Goal: Navigation & Orientation: Find specific page/section

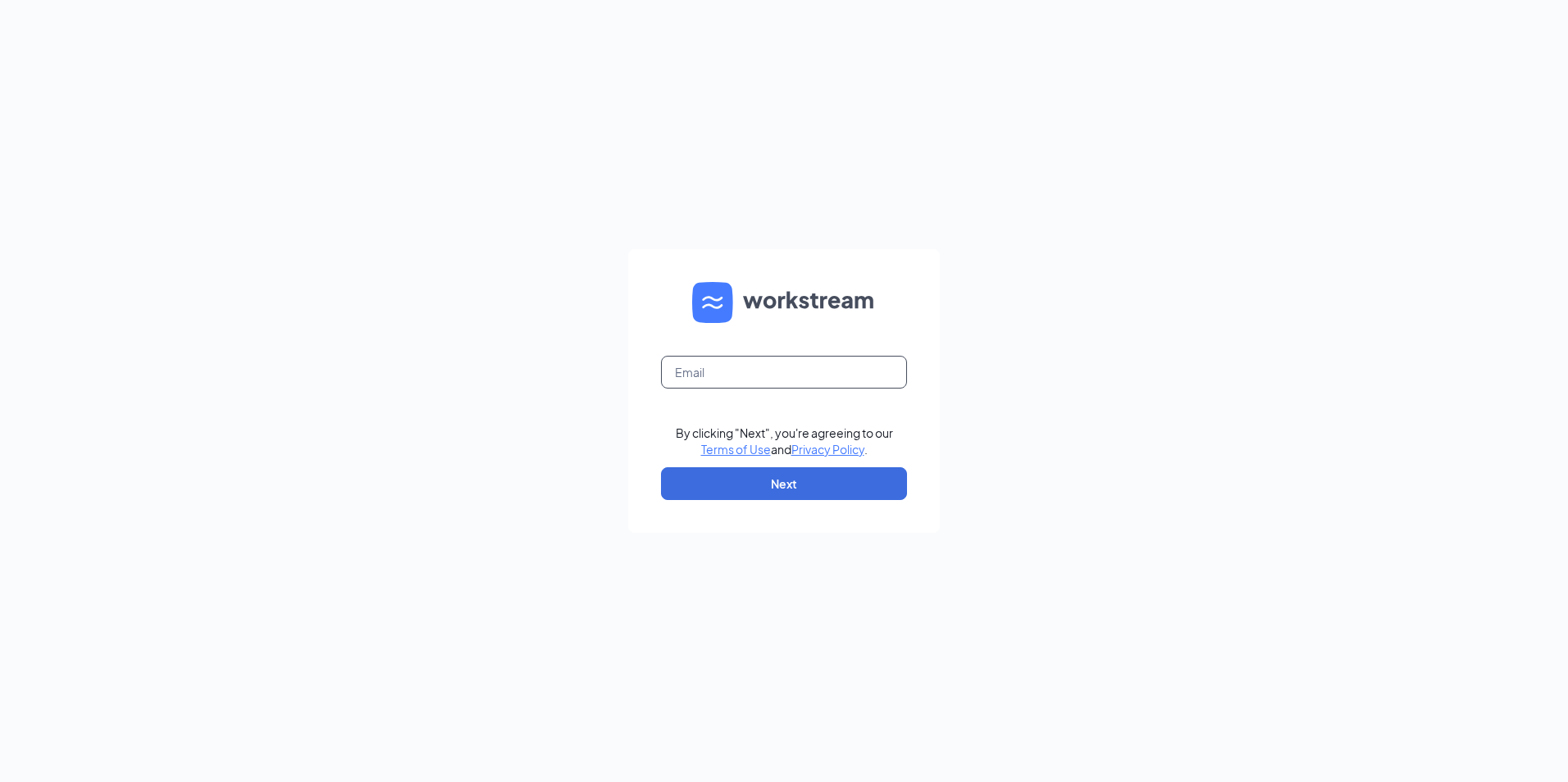
click at [727, 384] on input "text" at bounding box center [783, 372] width 246 height 33
type input "kevin@bacusfoodscorp.com"
drag, startPoint x: 778, startPoint y: 482, endPoint x: 780, endPoint y: 474, distance: 8.2
click at [779, 482] on button "Next" at bounding box center [783, 483] width 246 height 33
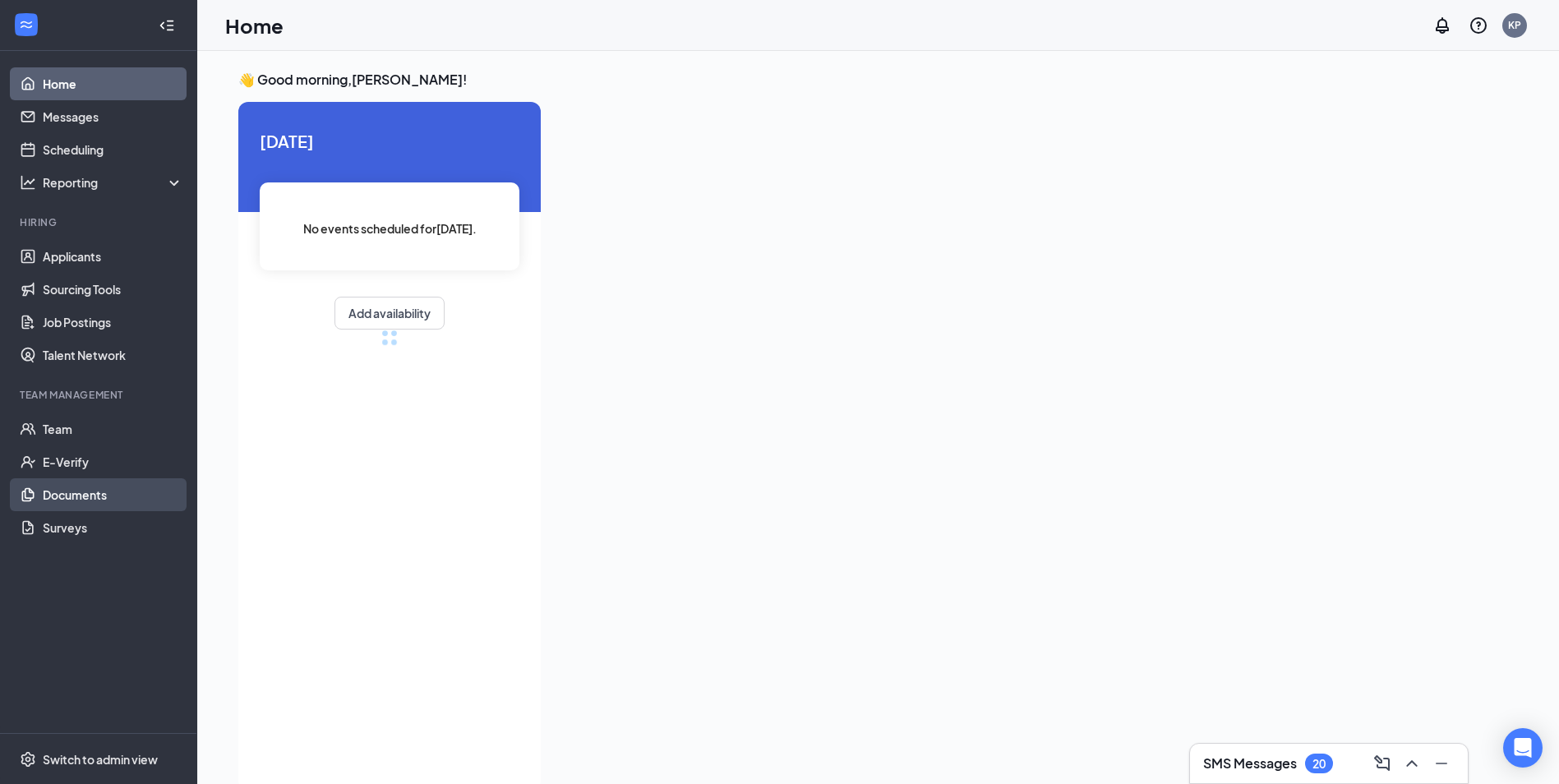
click at [67, 496] on link "Documents" at bounding box center [113, 494] width 141 height 33
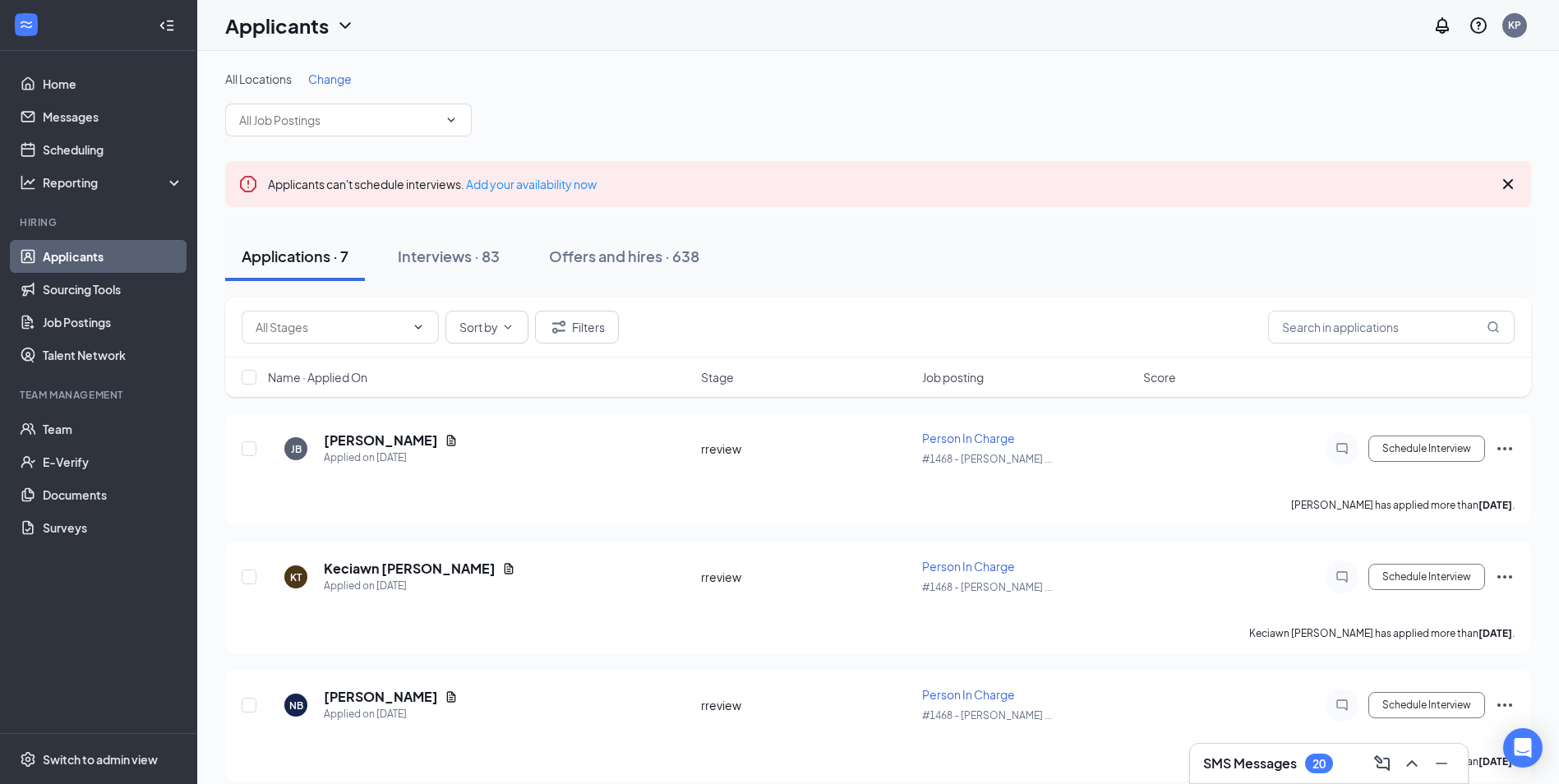
click at [335, 82] on span "Change" at bounding box center [330, 79] width 44 height 15
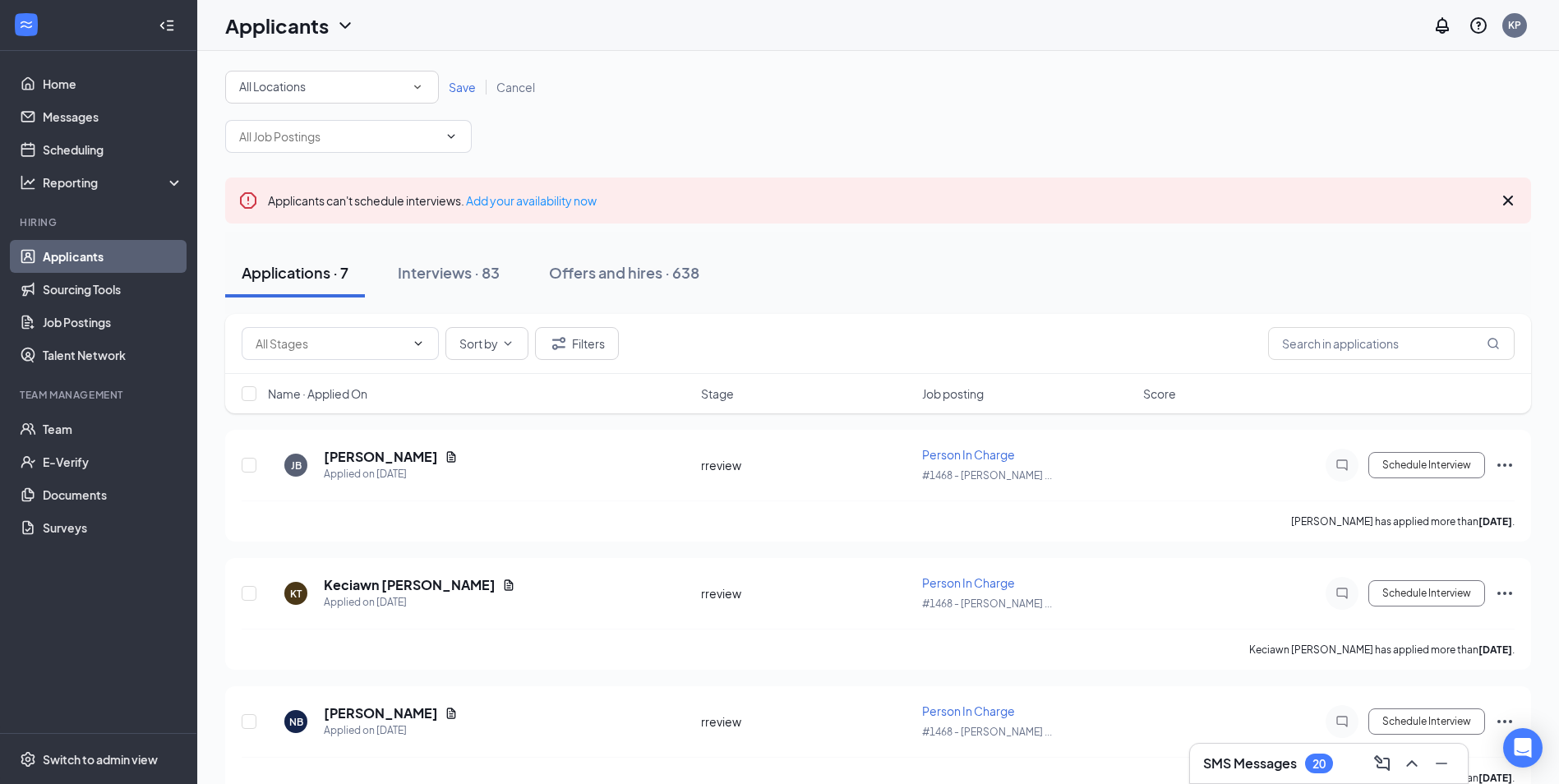
click at [421, 87] on icon "SmallChevronDown" at bounding box center [417, 87] width 15 height 15
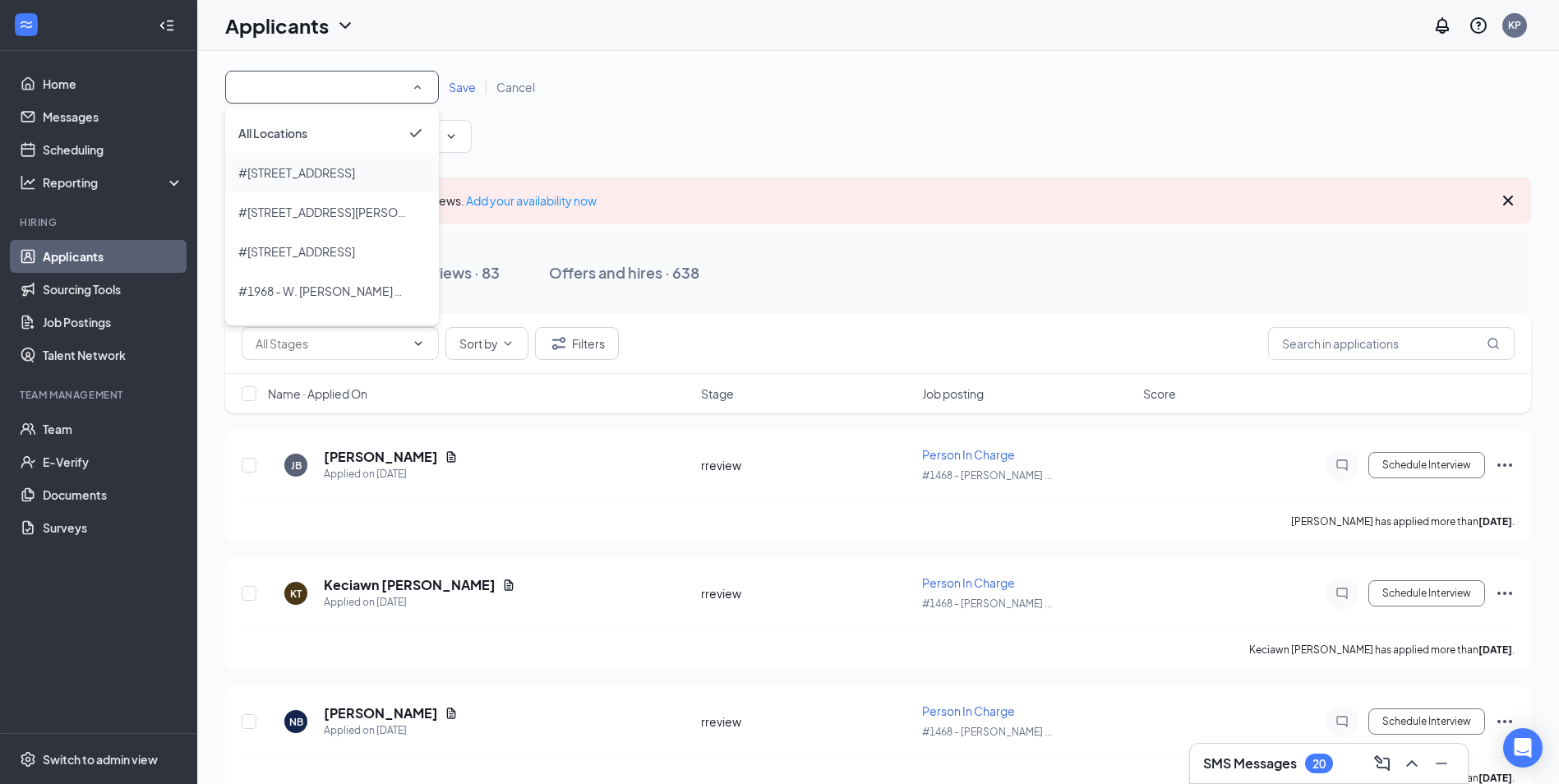
click at [318, 167] on span "#[STREET_ADDRESS]" at bounding box center [296, 172] width 117 height 15
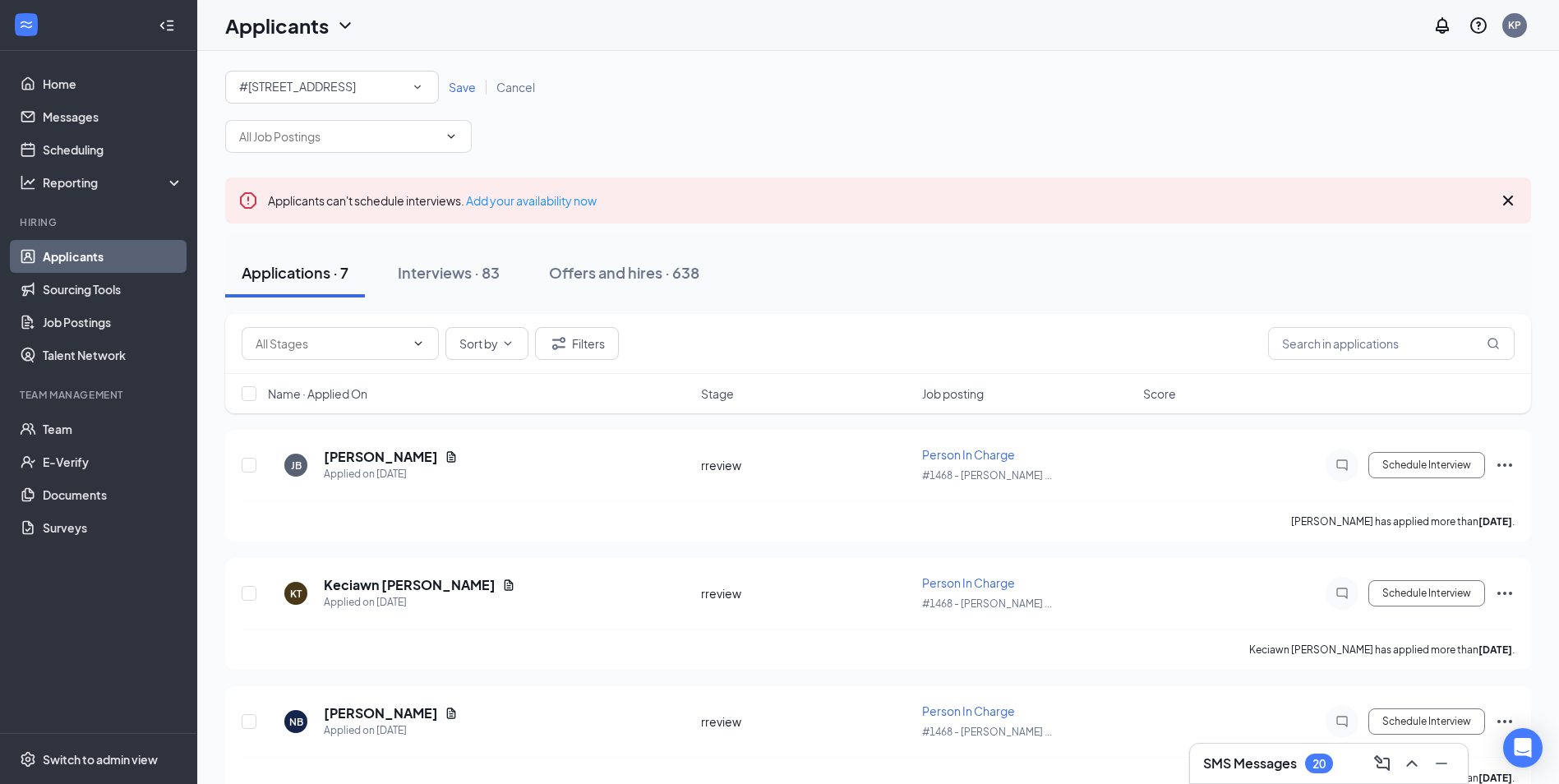
click at [459, 87] on span "Save" at bounding box center [462, 87] width 27 height 15
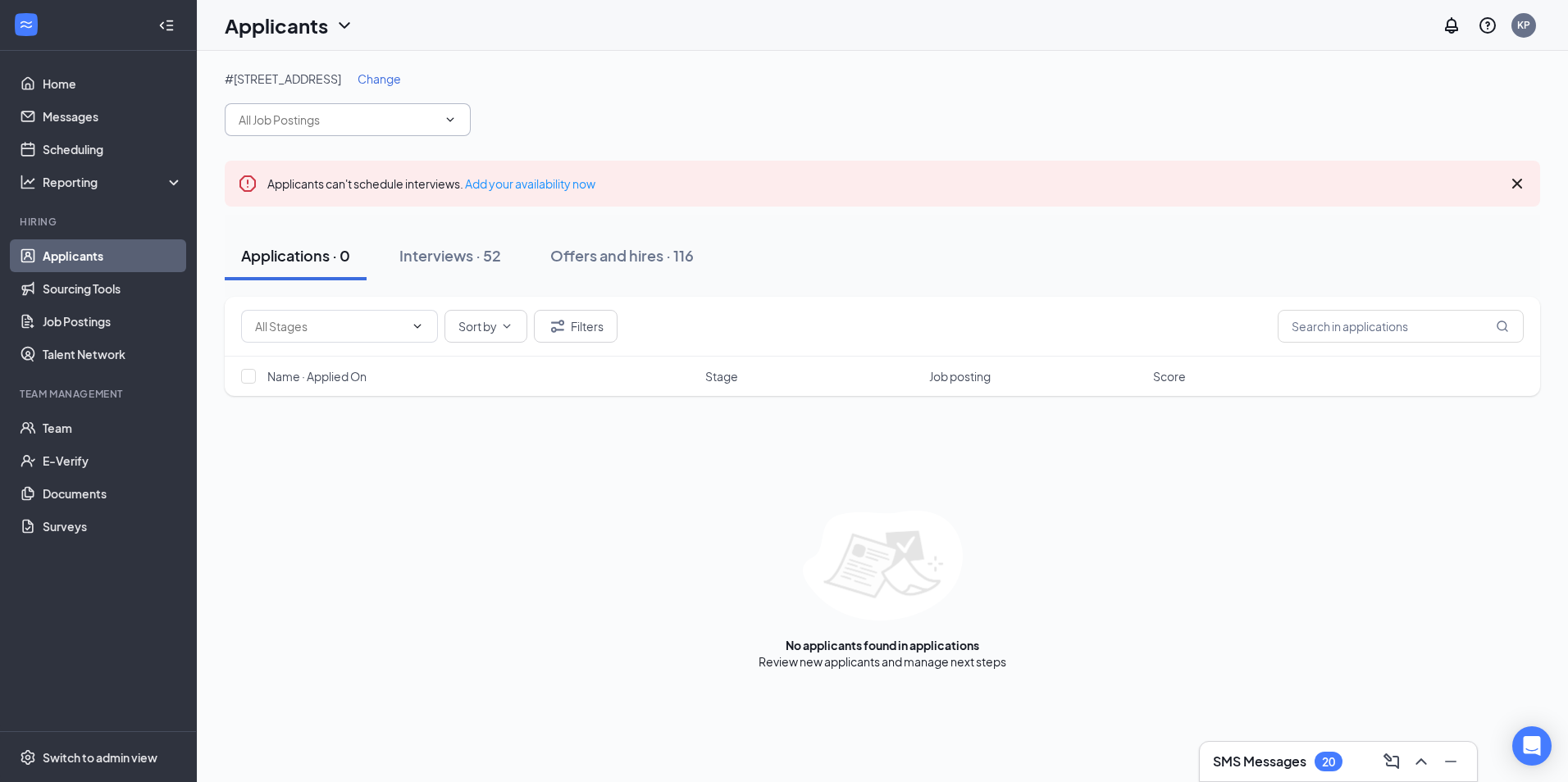
click at [455, 120] on icon "ChevronDown" at bounding box center [450, 120] width 13 height 13
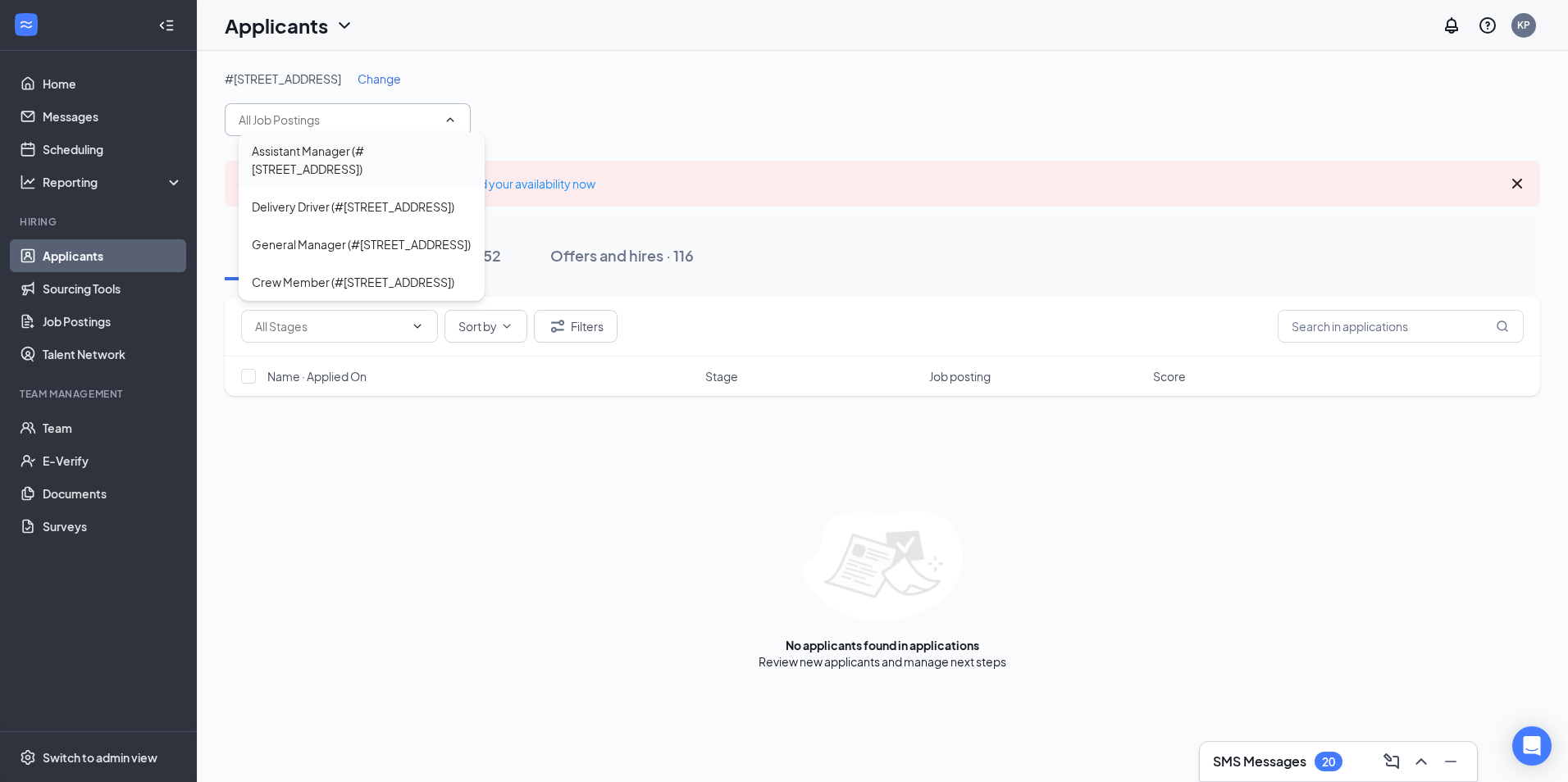
click at [350, 157] on div "Assistant Manager (#[STREET_ADDRESS])" at bounding box center [362, 159] width 220 height 36
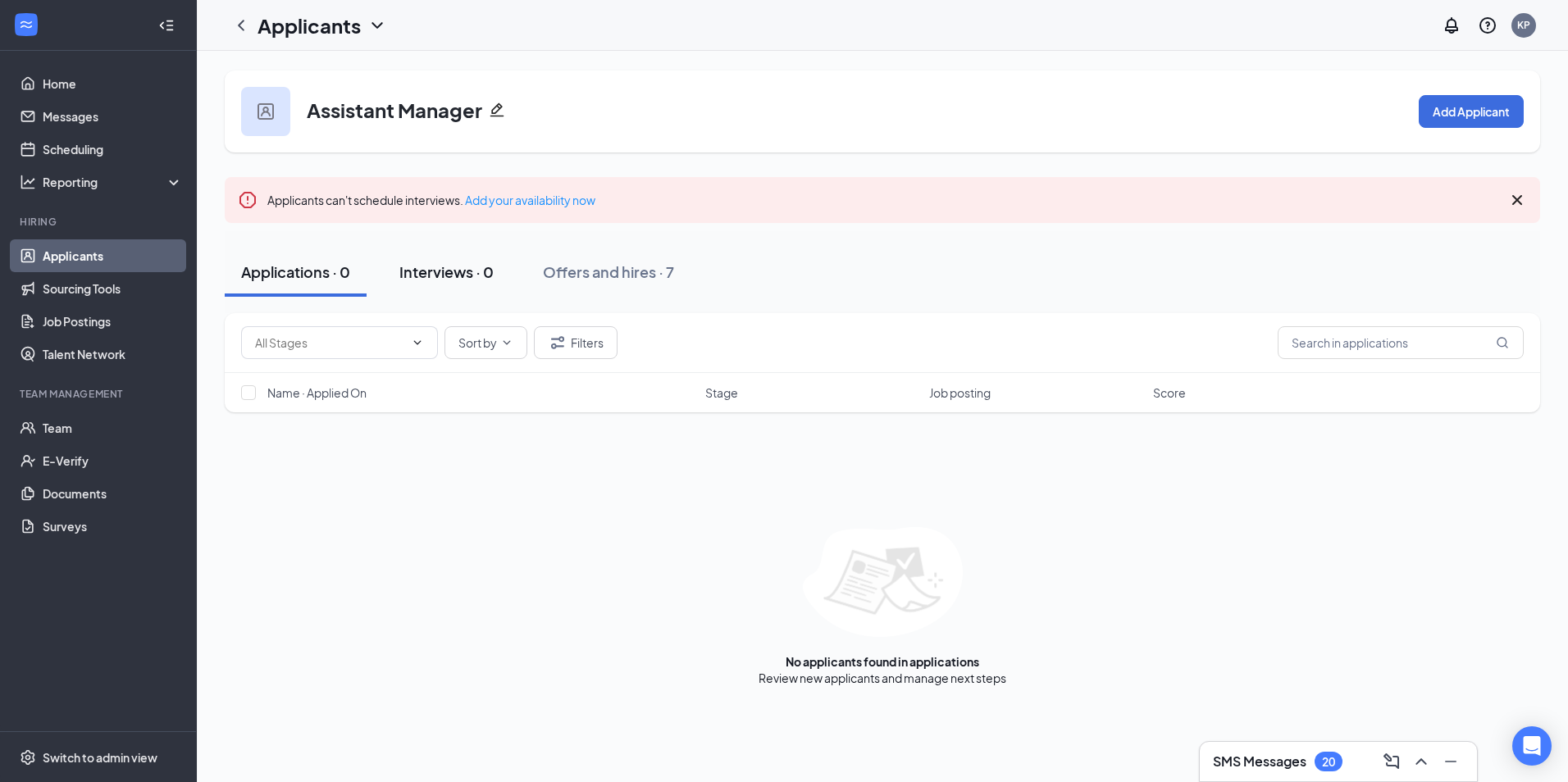
click at [452, 277] on div "Interviews · 0" at bounding box center [447, 272] width 94 height 20
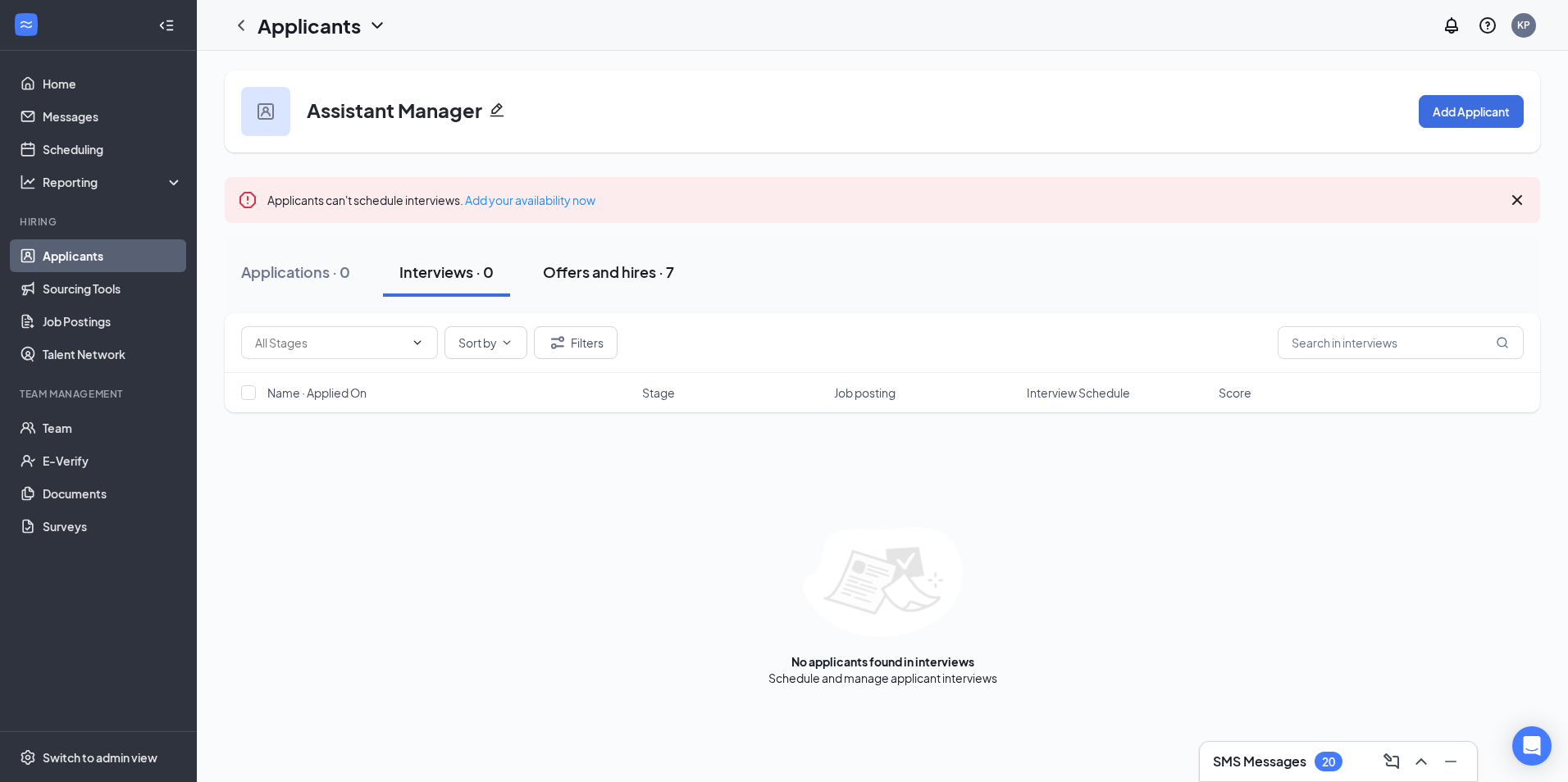
click at [595, 268] on div "Offers and hires · 7" at bounding box center [609, 272] width 131 height 20
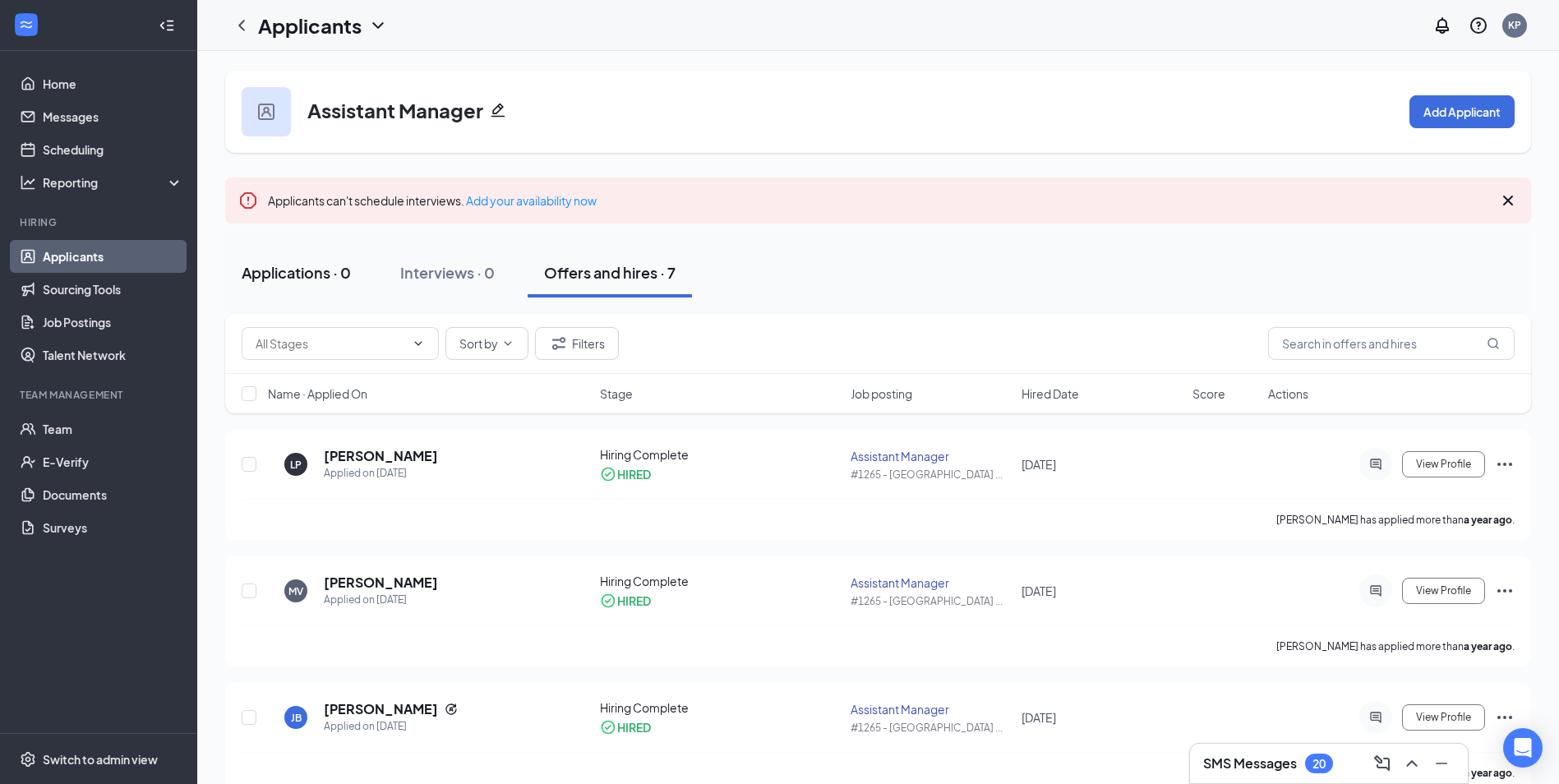
click at [291, 269] on div "Applications · 0" at bounding box center [296, 273] width 109 height 20
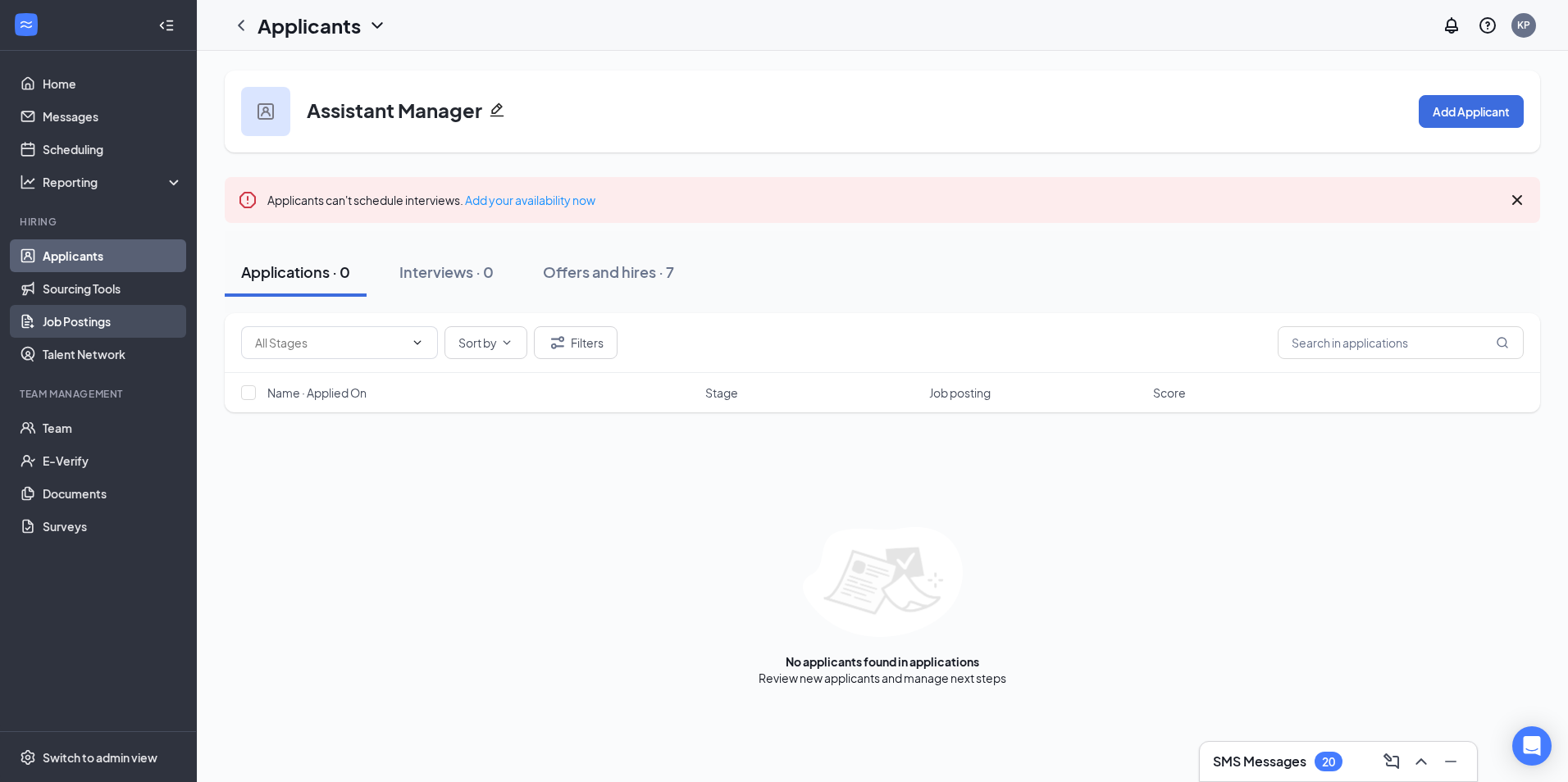
click at [96, 324] on link "Job Postings" at bounding box center [112, 321] width 140 height 33
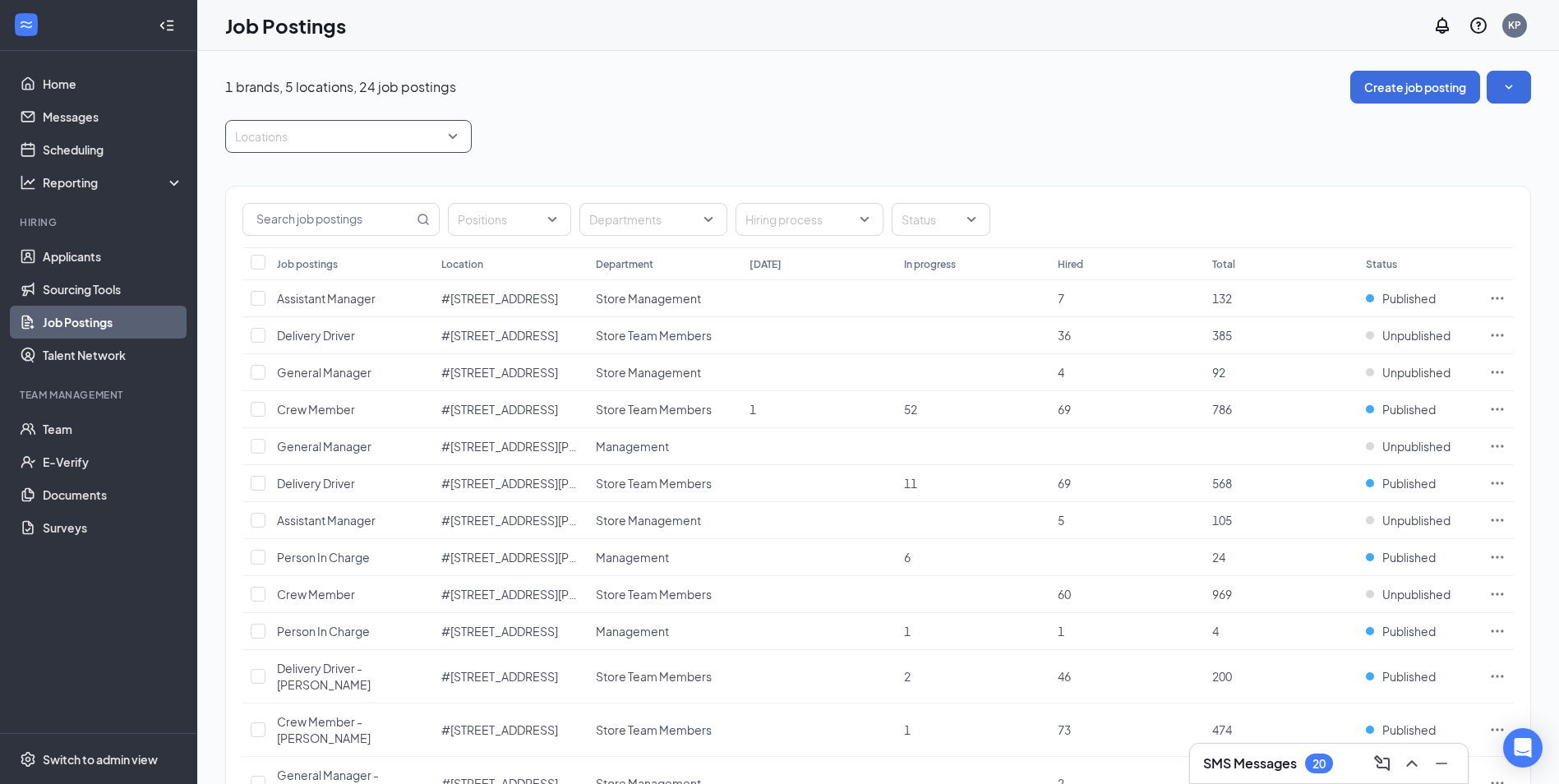
click at [451, 136] on div "Locations" at bounding box center [348, 136] width 247 height 33
click at [319, 216] on span "#[STREET_ADDRESS]" at bounding box center [320, 220] width 117 height 15
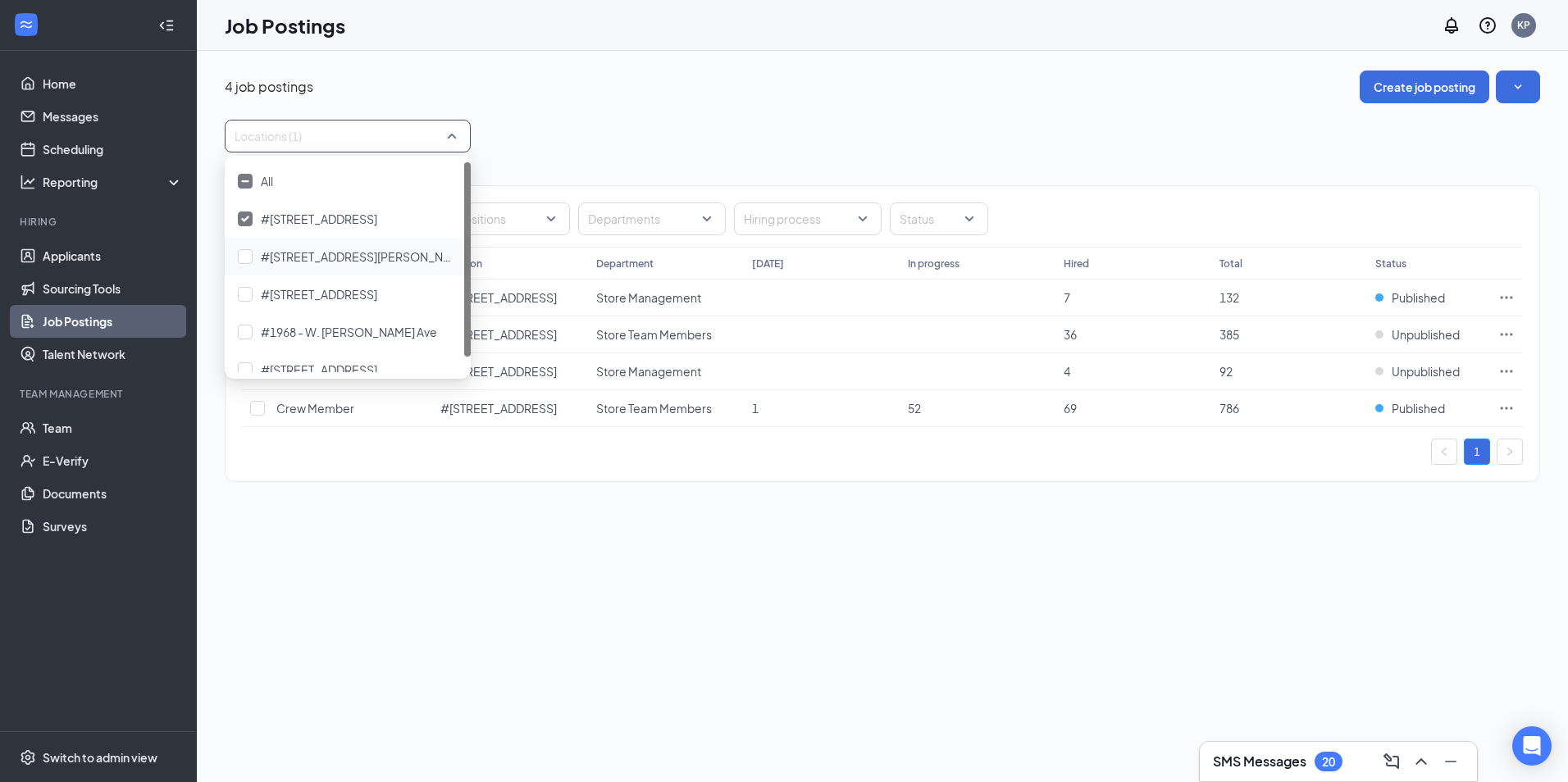
click at [1042, 66] on div "4 job postings Create job posting Locations (1) Positions Departments Hiring pr…" at bounding box center [881, 284] width 1371 height 467
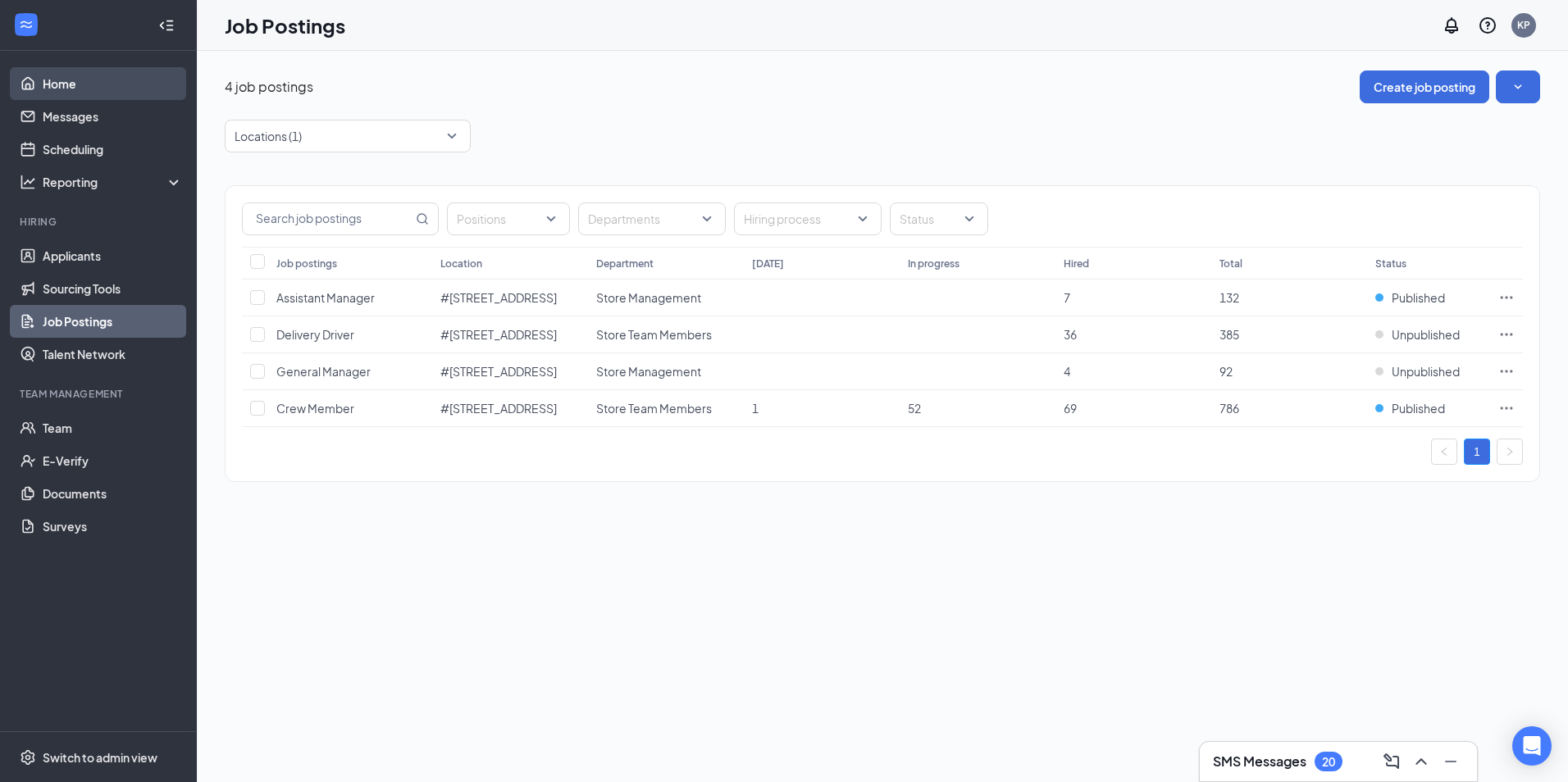
click at [67, 78] on link "Home" at bounding box center [112, 83] width 140 height 33
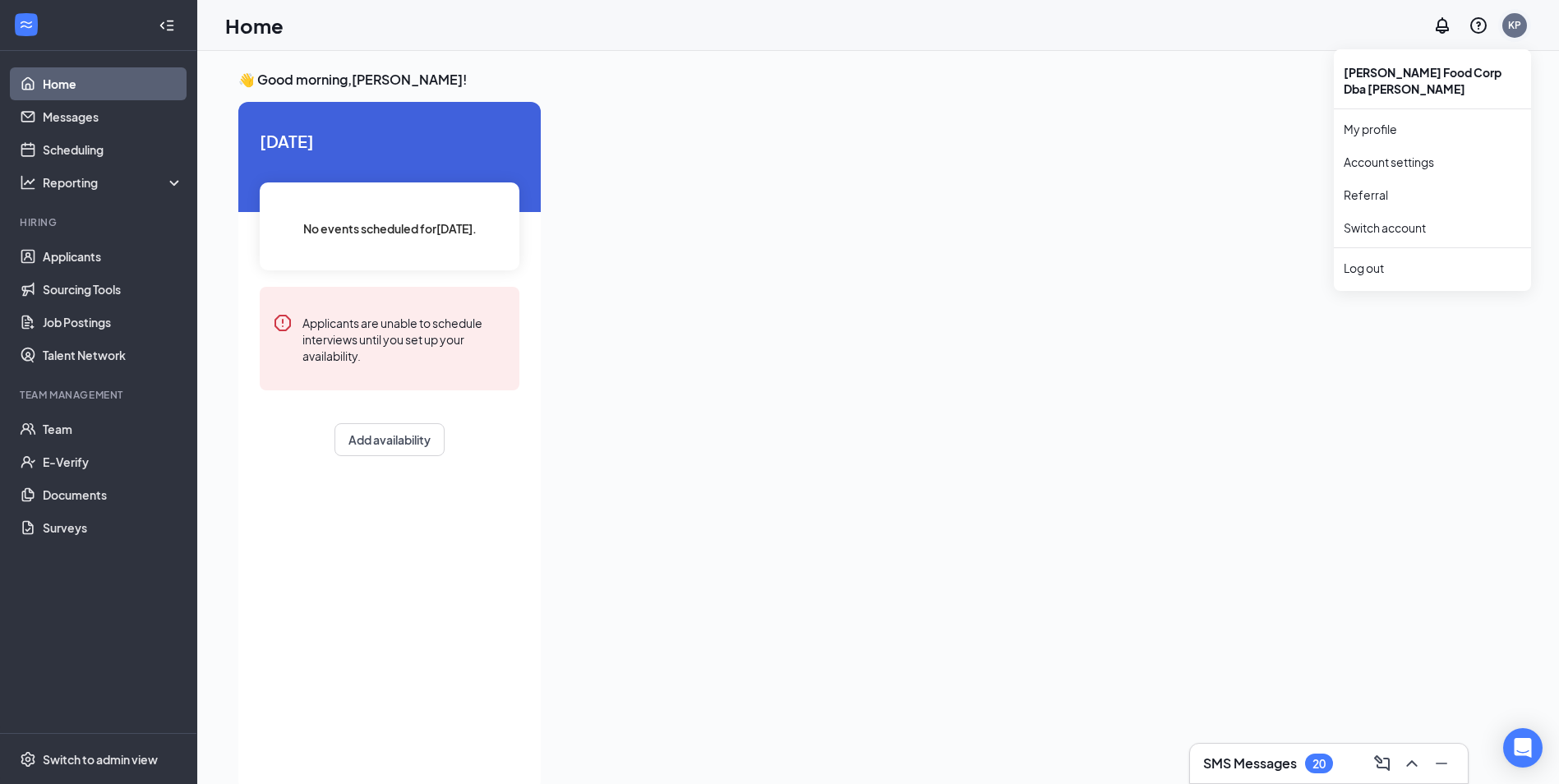
click at [1514, 18] on div "KP" at bounding box center [1514, 24] width 13 height 14
click at [1398, 275] on div "Log out" at bounding box center [1432, 268] width 178 height 17
